Goal: Task Accomplishment & Management: Manage account settings

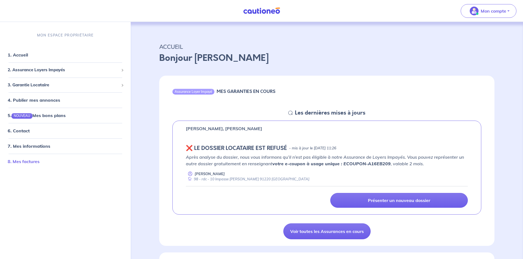
click at [38, 159] on link "8. Mes factures" at bounding box center [24, 161] width 32 height 5
